Goal: Task Accomplishment & Management: Manage account settings

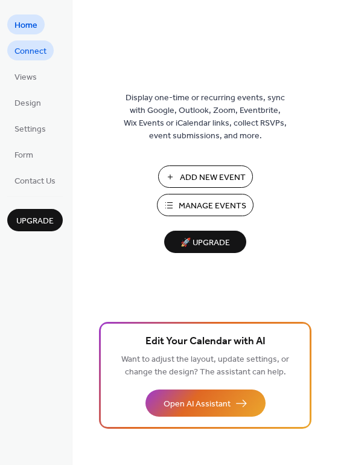
click at [38, 51] on span "Connect" at bounding box center [30, 51] width 32 height 13
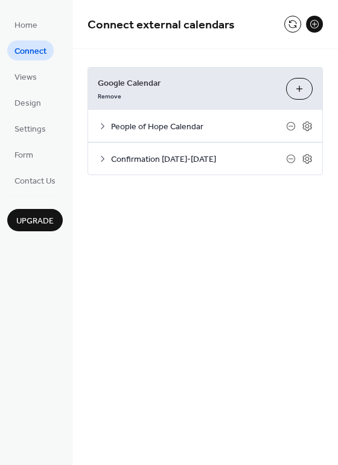
click at [101, 126] on icon at bounding box center [103, 126] width 10 height 10
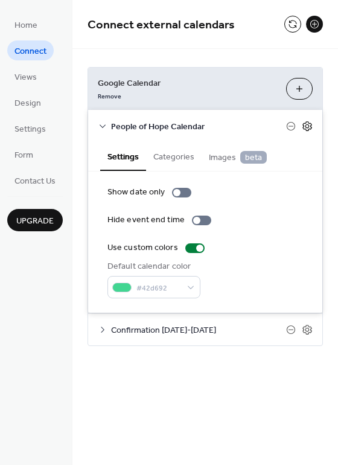
click at [310, 126] on icon at bounding box center [307, 126] width 11 height 11
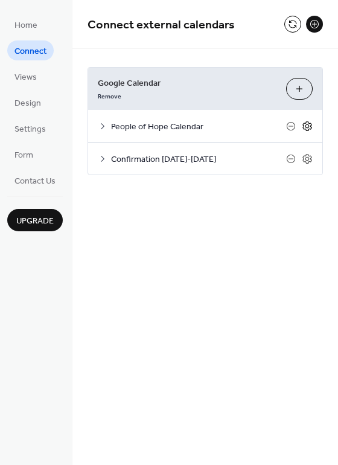
click at [306, 126] on icon at bounding box center [307, 126] width 11 height 11
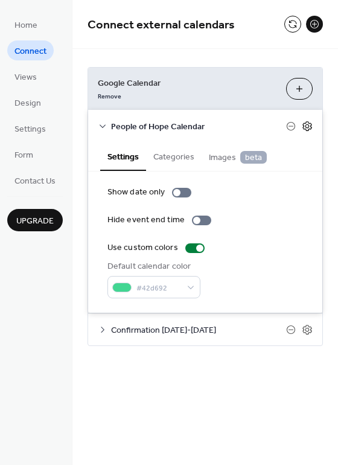
click at [306, 126] on icon at bounding box center [307, 126] width 11 height 11
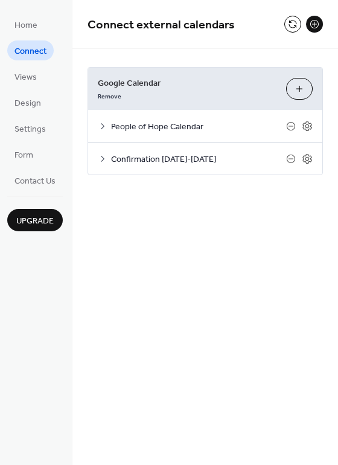
click at [149, 84] on span "Google Calendar" at bounding box center [187, 83] width 179 height 13
click at [125, 83] on span "Google Calendar" at bounding box center [187, 83] width 179 height 13
click at [19, 77] on span "Views" at bounding box center [25, 77] width 22 height 13
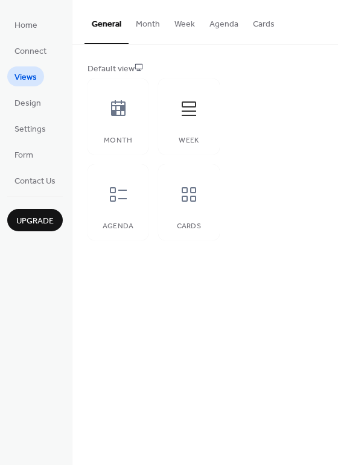
click at [185, 25] on button "Week" at bounding box center [184, 21] width 35 height 43
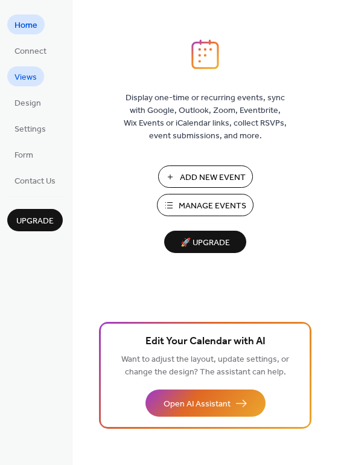
click at [27, 78] on span "Views" at bounding box center [25, 77] width 22 height 13
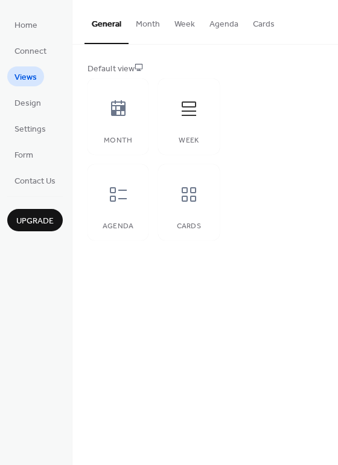
click at [188, 25] on button "Week" at bounding box center [184, 21] width 35 height 43
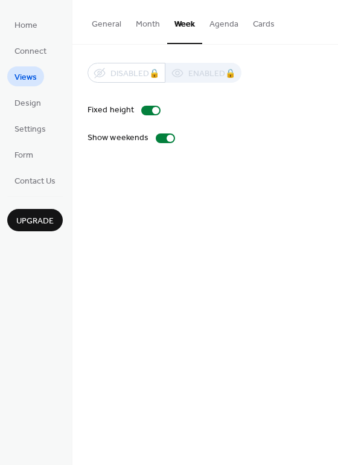
click at [152, 26] on button "Month" at bounding box center [148, 21] width 39 height 43
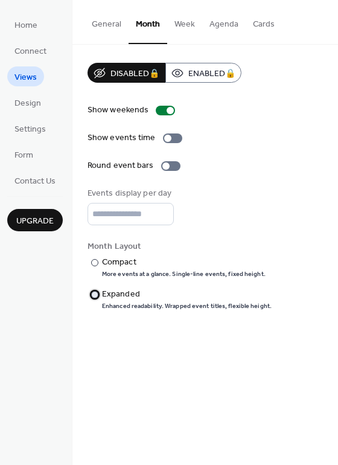
click at [92, 292] on div at bounding box center [94, 294] width 7 height 7
click at [119, 369] on div "General Month Week Agenda Cards Default view Month Week Agenda Cards Disabled 🔒…" at bounding box center [205, 232] width 266 height 465
click at [95, 261] on div at bounding box center [94, 262] width 7 height 7
click at [187, 25] on button "Week" at bounding box center [184, 21] width 35 height 43
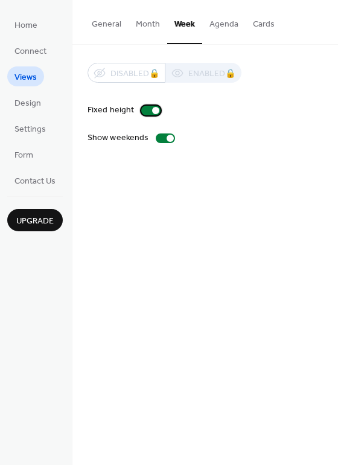
click at [142, 109] on div at bounding box center [150, 111] width 19 height 10
